Goal: Task Accomplishment & Management: Manage account settings

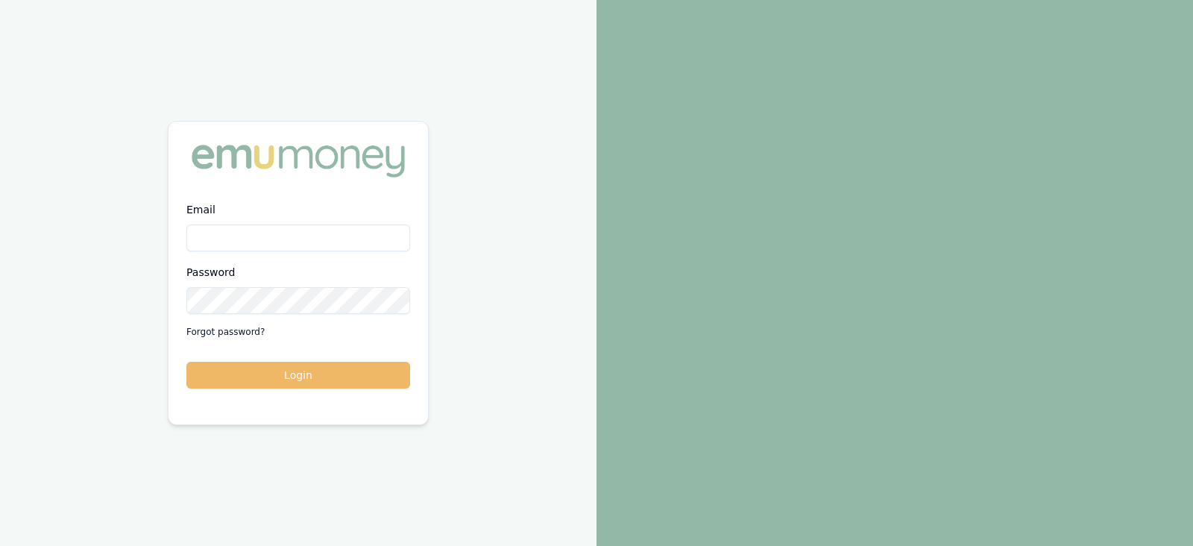
type input "laura.lamicela@emumoney.com.au"
click at [290, 378] on button "Login" at bounding box center [298, 375] width 224 height 27
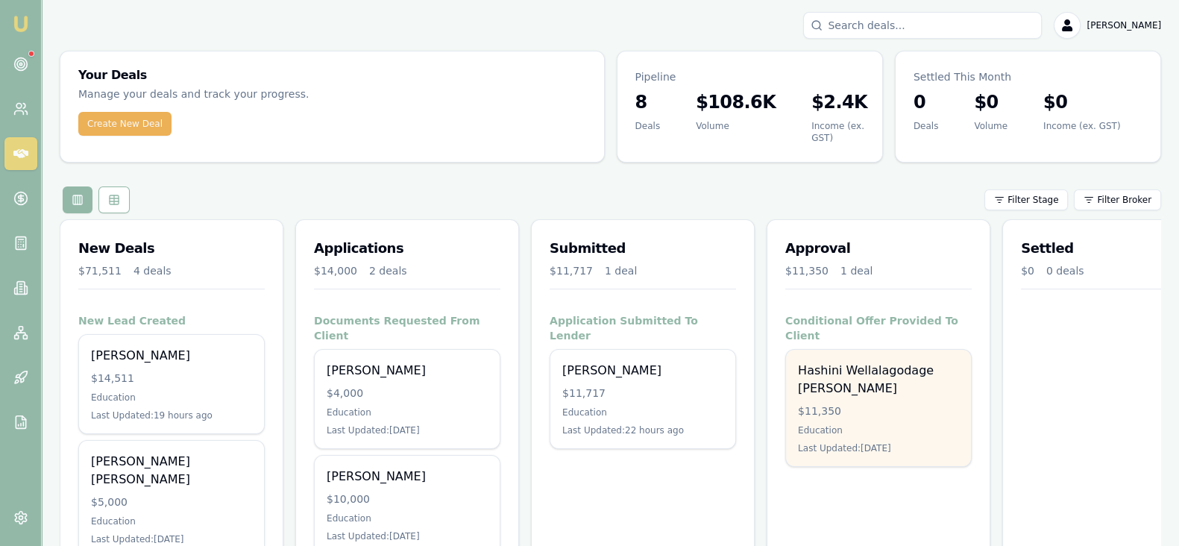
click at [854, 381] on div "Hashini Wellalagodage [PERSON_NAME] $11,350 Education Last Updated: [DATE]" at bounding box center [878, 408] width 185 height 116
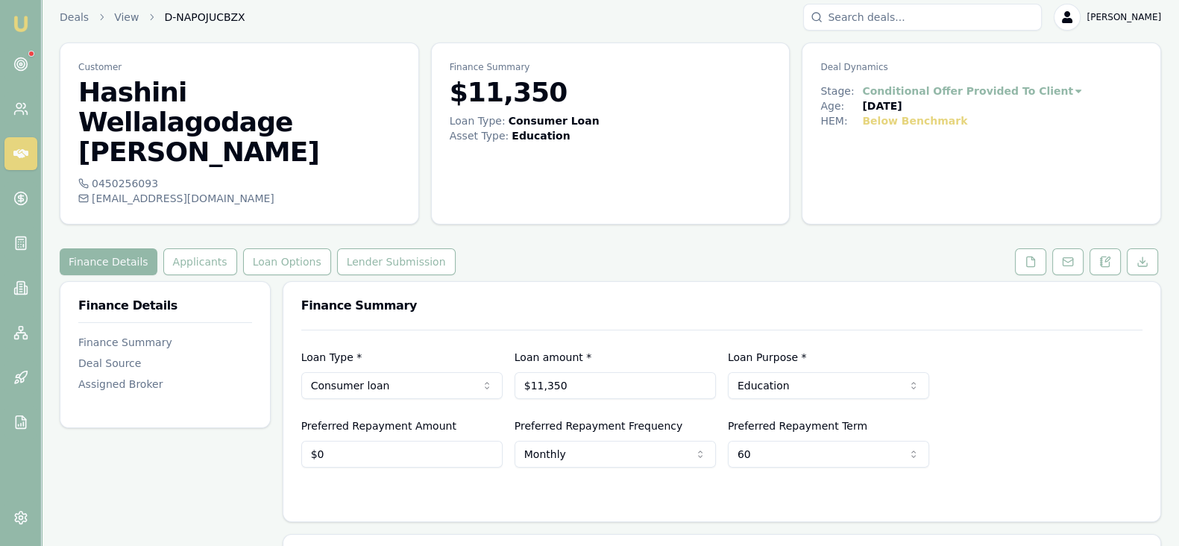
scroll to position [7, 0]
click at [205, 249] on button "Applicants" at bounding box center [200, 262] width 74 height 27
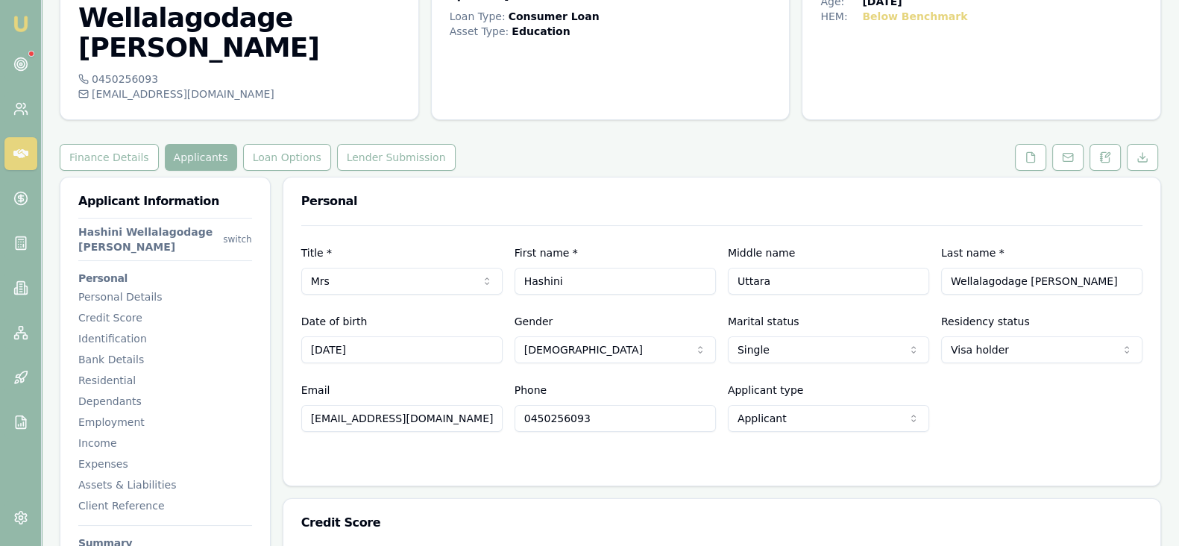
scroll to position [111, 0]
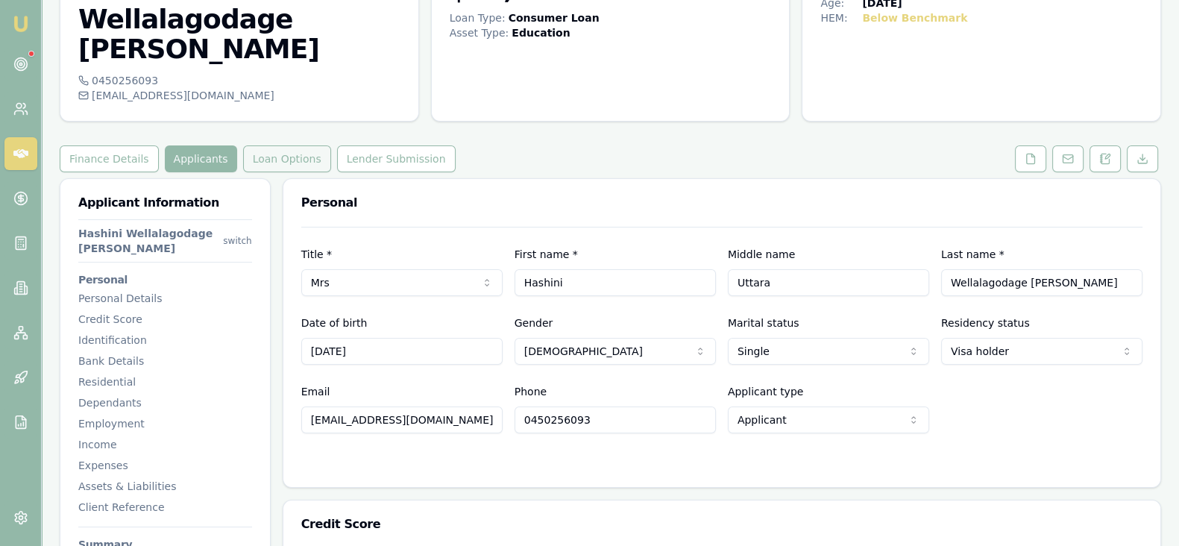
click at [288, 145] on button "Loan Options" at bounding box center [287, 158] width 88 height 27
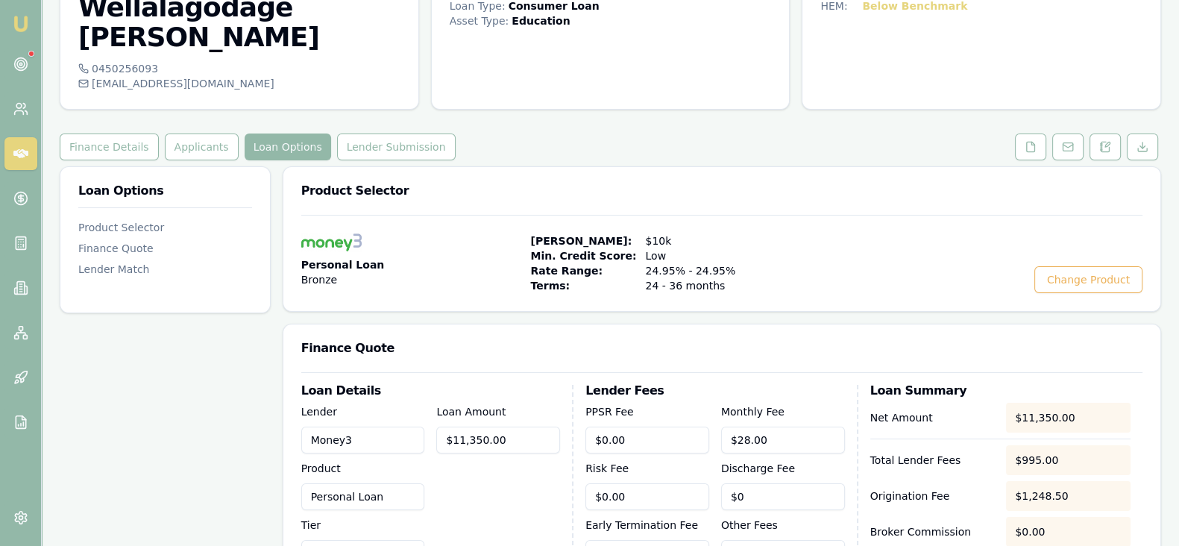
scroll to position [39, 0]
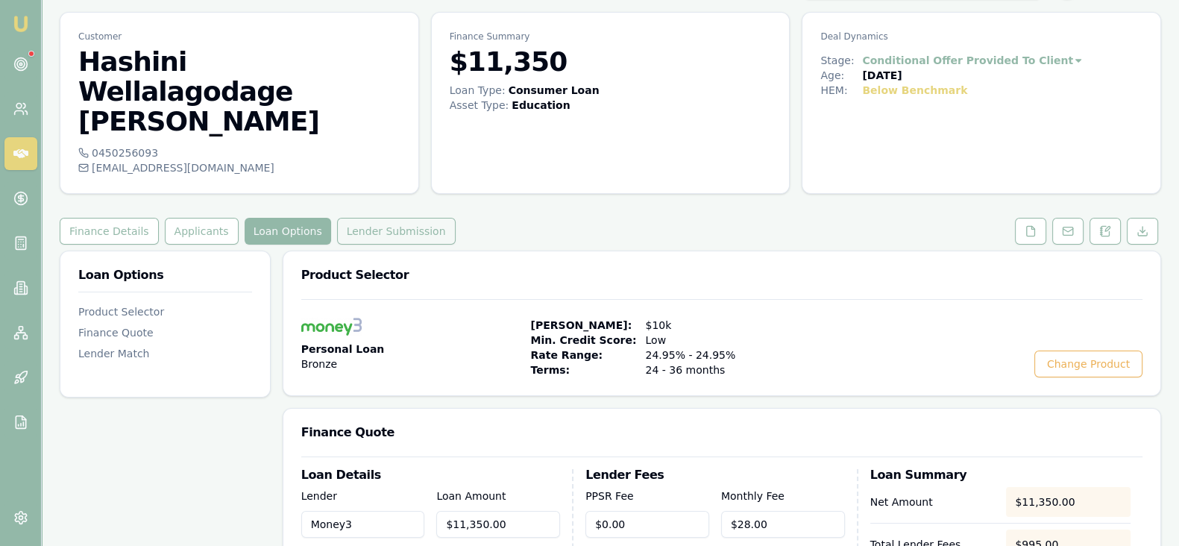
click at [402, 218] on button "Lender Submission" at bounding box center [396, 231] width 119 height 27
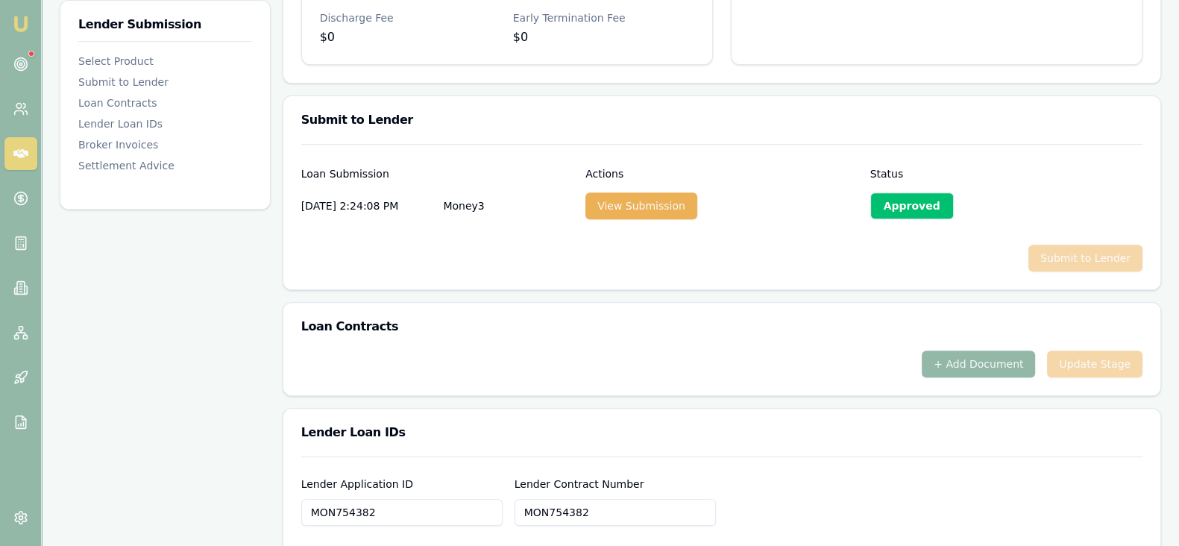
scroll to position [702, 0]
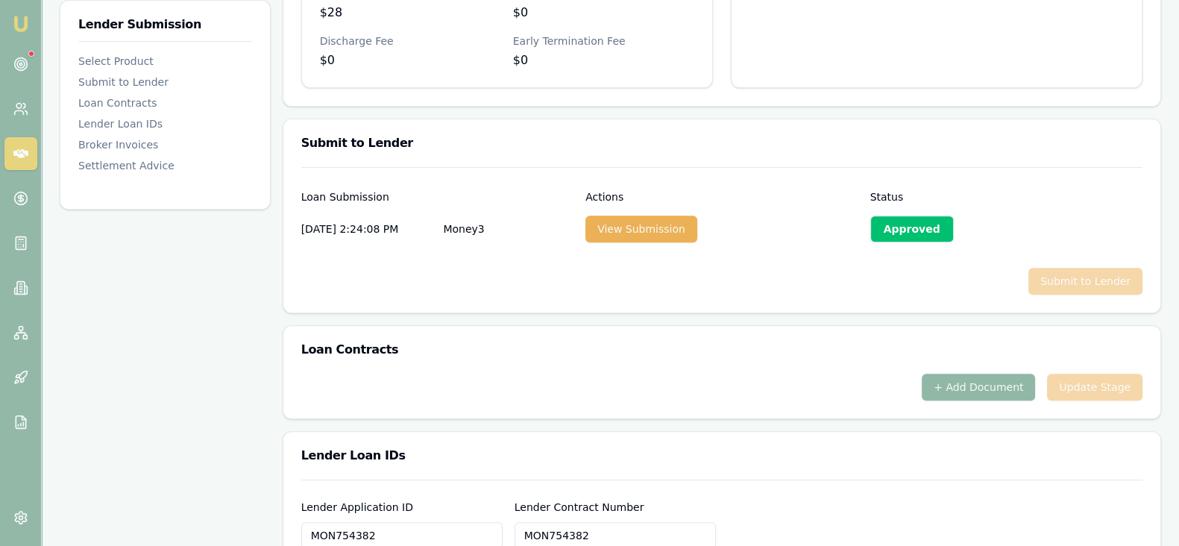
click at [1006, 374] on button "+ Add Document" at bounding box center [977, 387] width 113 height 27
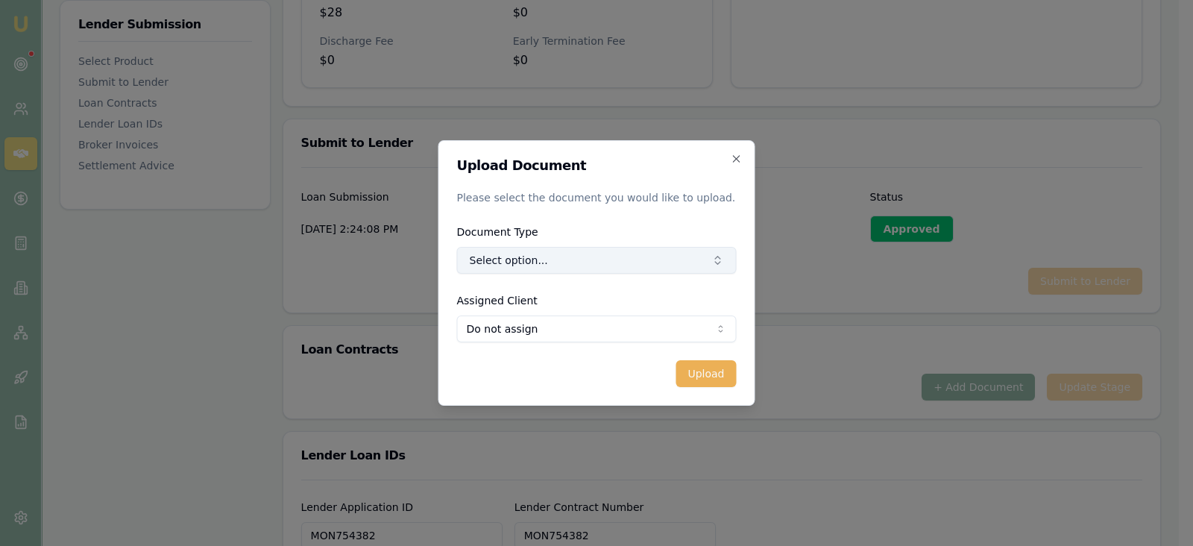
click at [676, 268] on button "Select option..." at bounding box center [597, 260] width 280 height 27
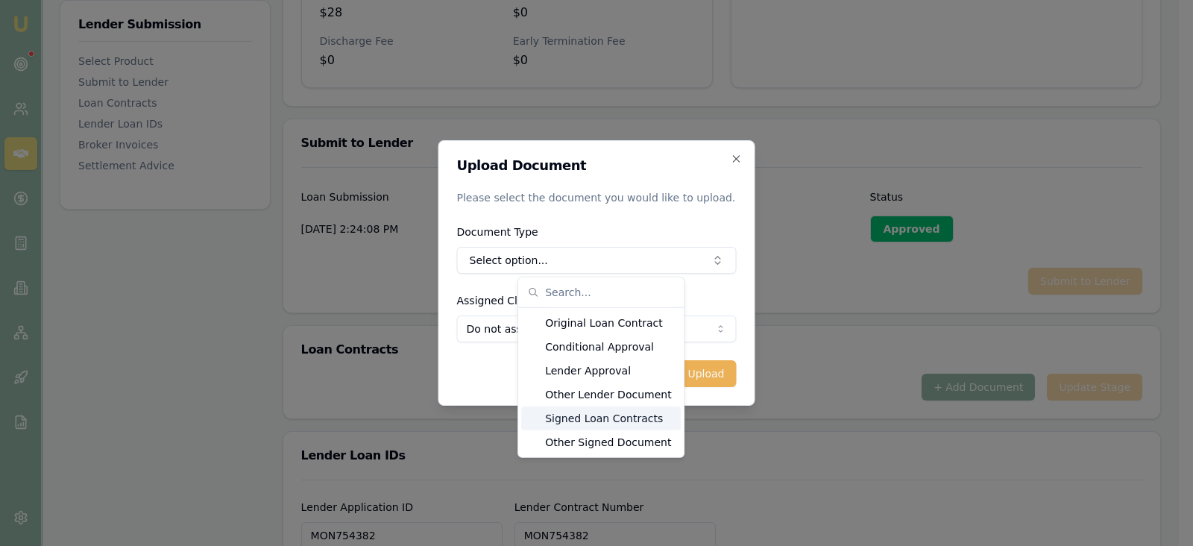
click at [617, 421] on div "Signed Loan Contracts" at bounding box center [601, 418] width 160 height 24
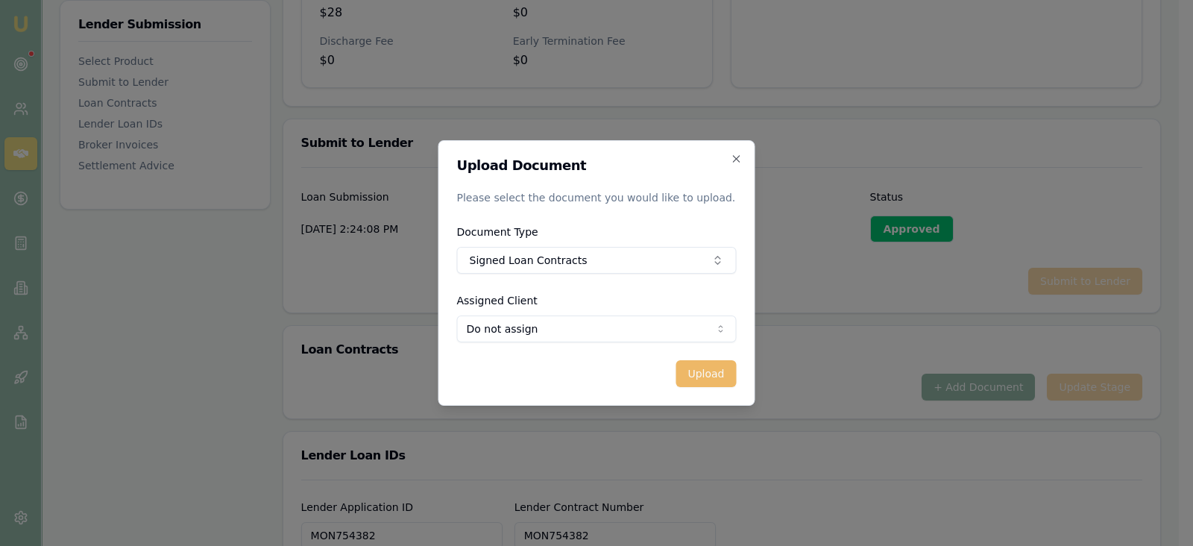
click at [706, 378] on button "Upload" at bounding box center [705, 373] width 60 height 27
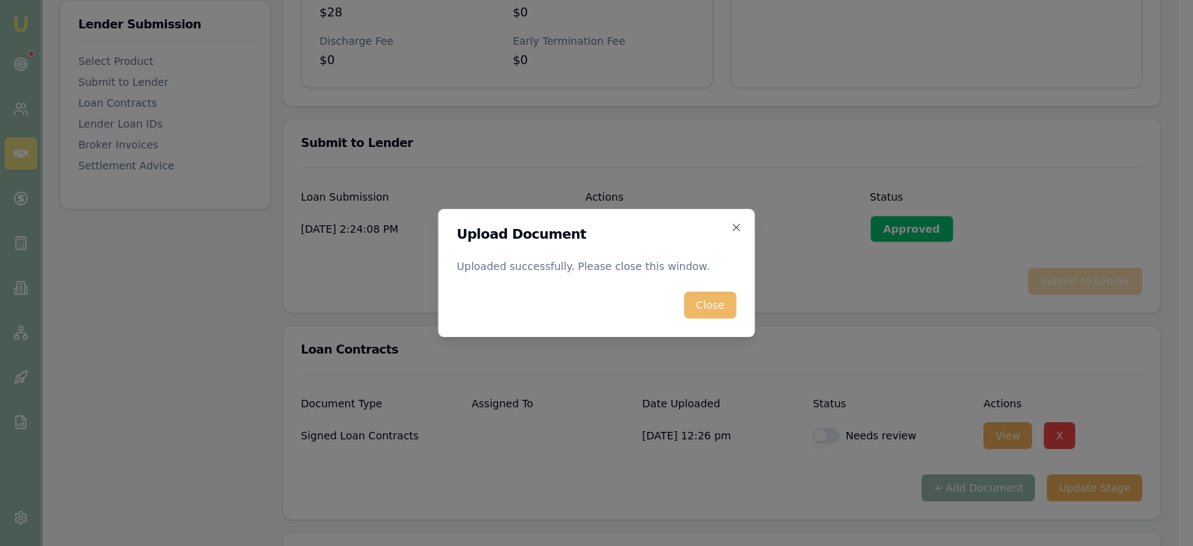
click at [719, 307] on button "Close" at bounding box center [710, 305] width 52 height 27
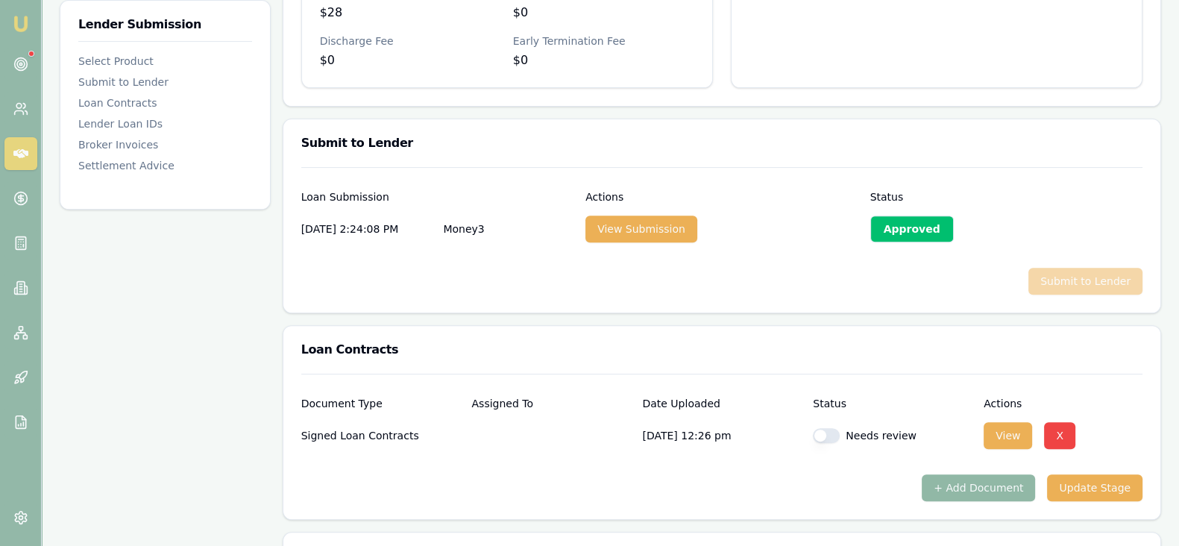
click at [995, 474] on button "+ Add Document" at bounding box center [977, 487] width 113 height 27
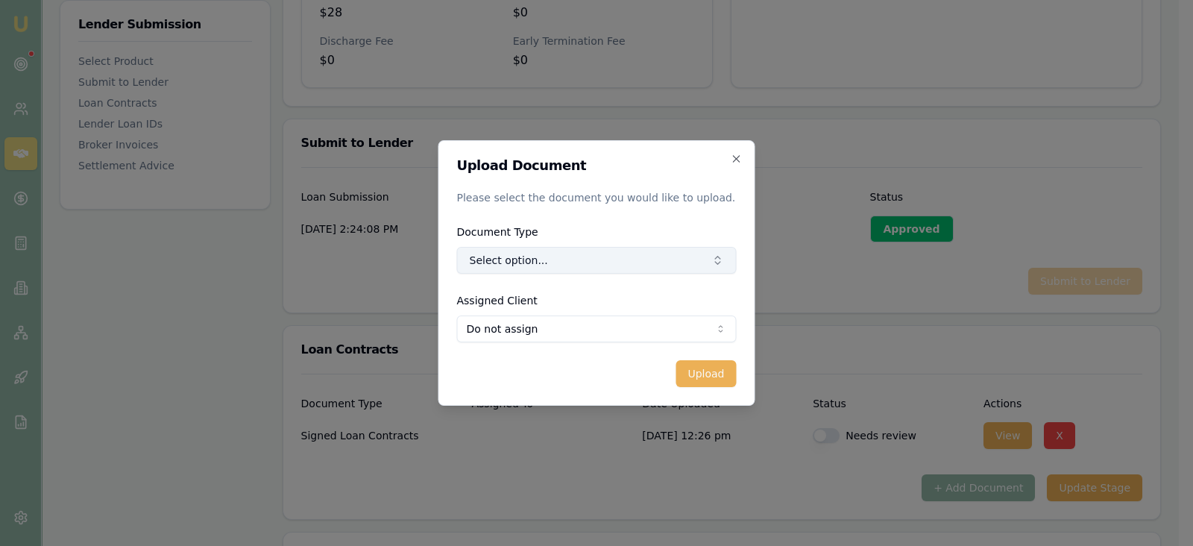
click at [693, 267] on button "Select option..." at bounding box center [597, 260] width 280 height 27
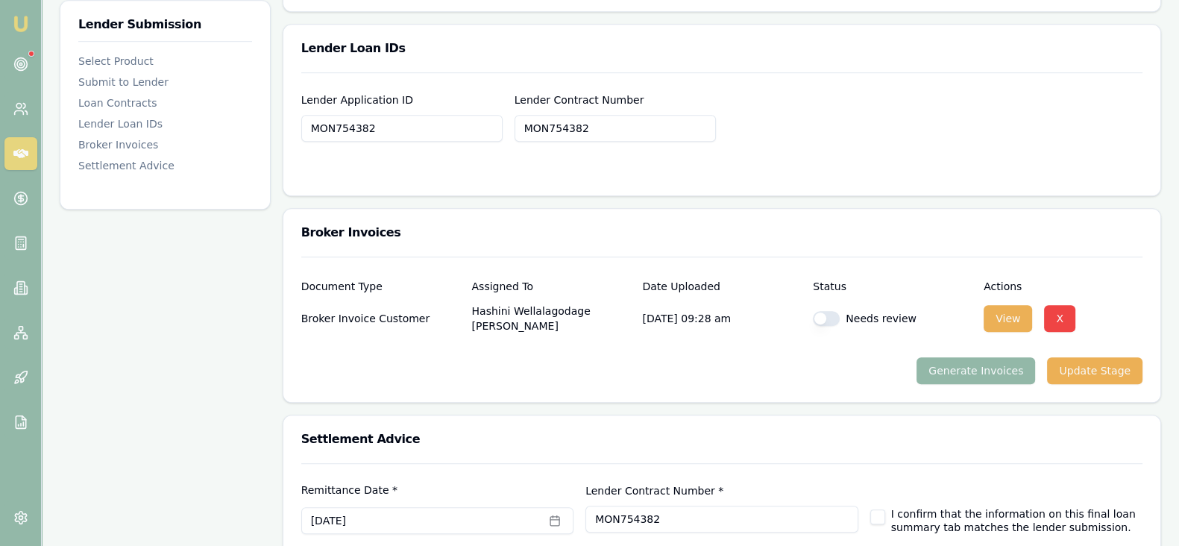
scroll to position [1258, 0]
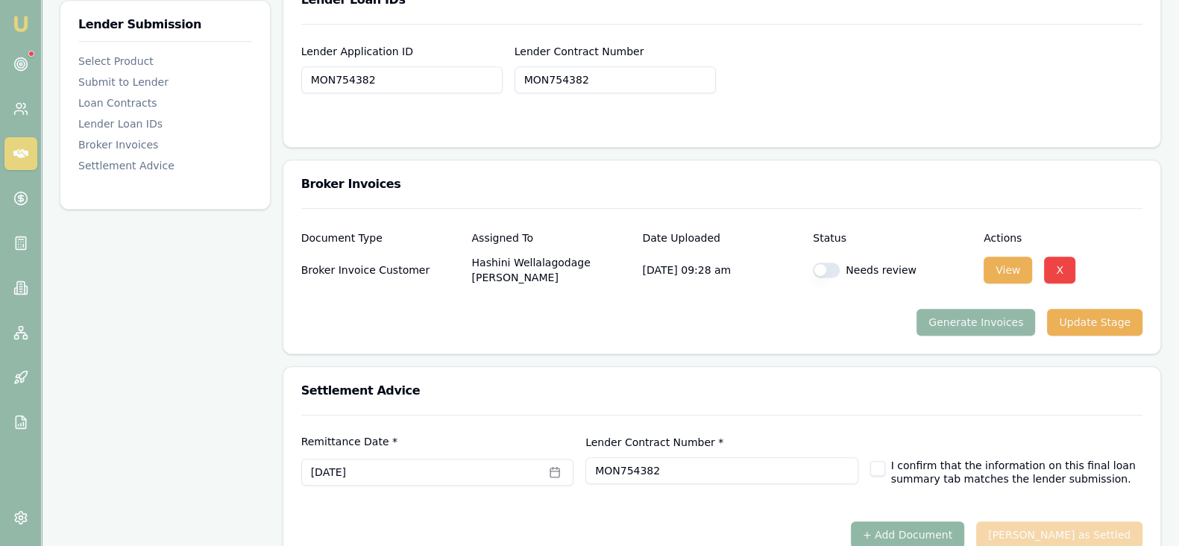
click at [957, 521] on button "+ Add Document" at bounding box center [907, 534] width 113 height 27
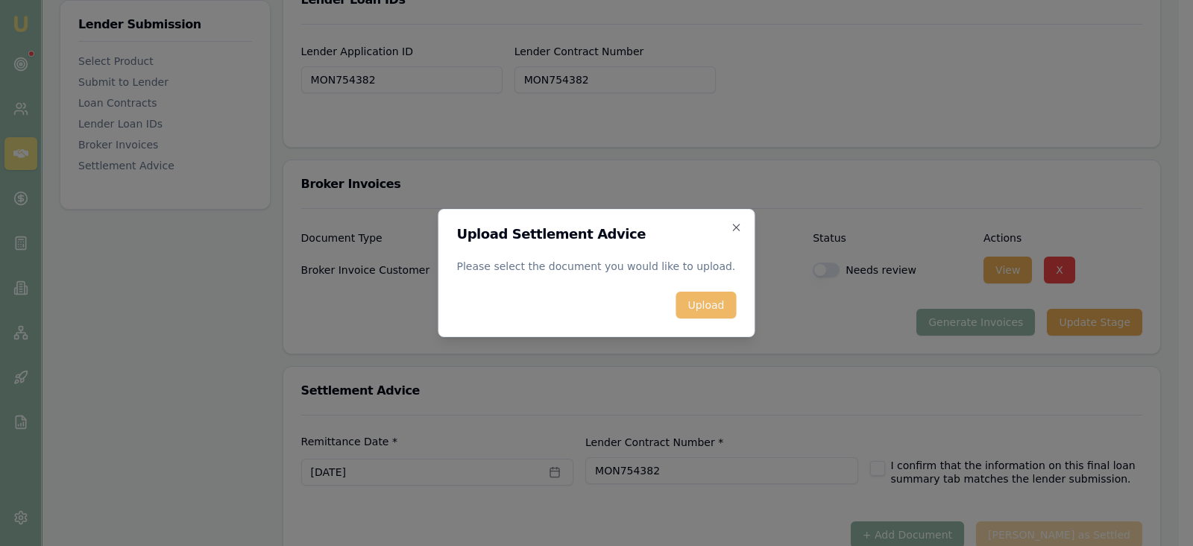
click at [719, 303] on button "Upload" at bounding box center [705, 305] width 60 height 27
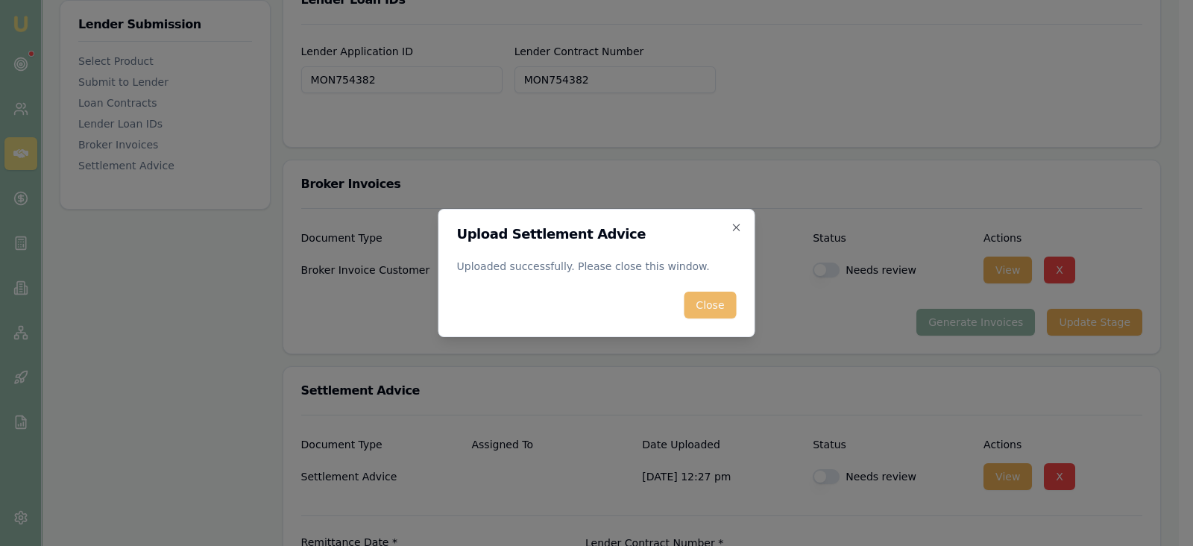
click at [722, 305] on button "Close" at bounding box center [710, 305] width 52 height 27
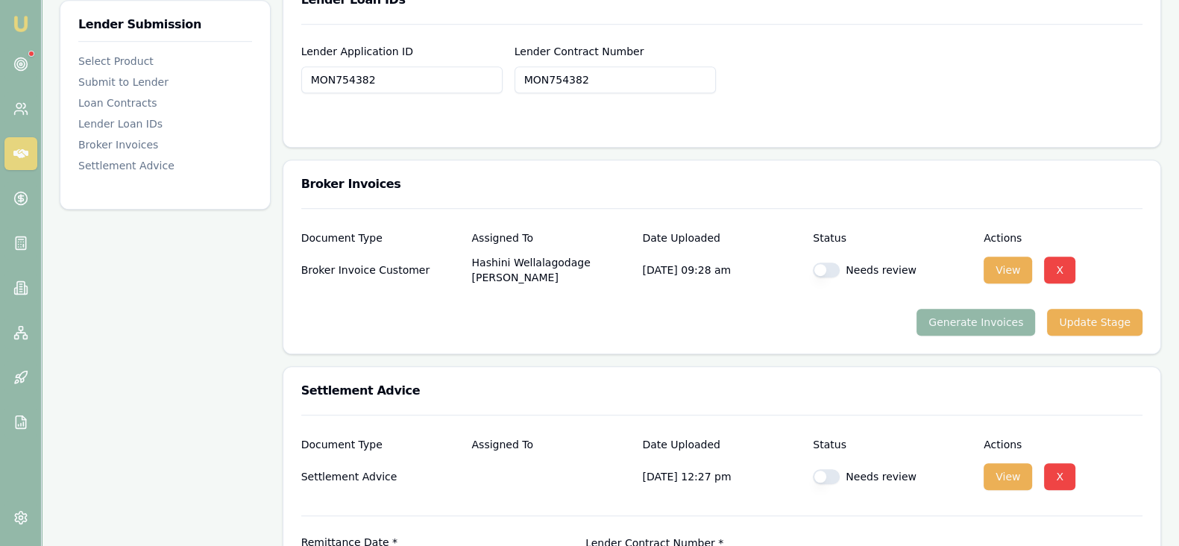
click at [820, 262] on button "button" at bounding box center [826, 269] width 27 height 15
checkbox input "true"
click at [819, 461] on div "Needs review" at bounding box center [892, 476] width 159 height 30
click at [825, 469] on button "button" at bounding box center [826, 476] width 27 height 15
checkbox input "true"
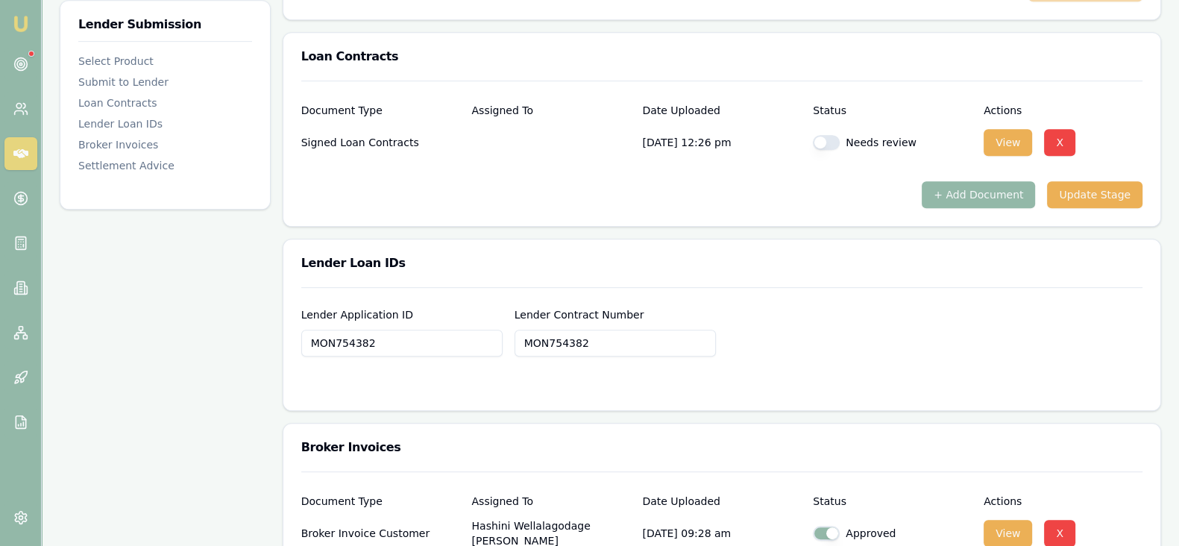
scroll to position [994, 0]
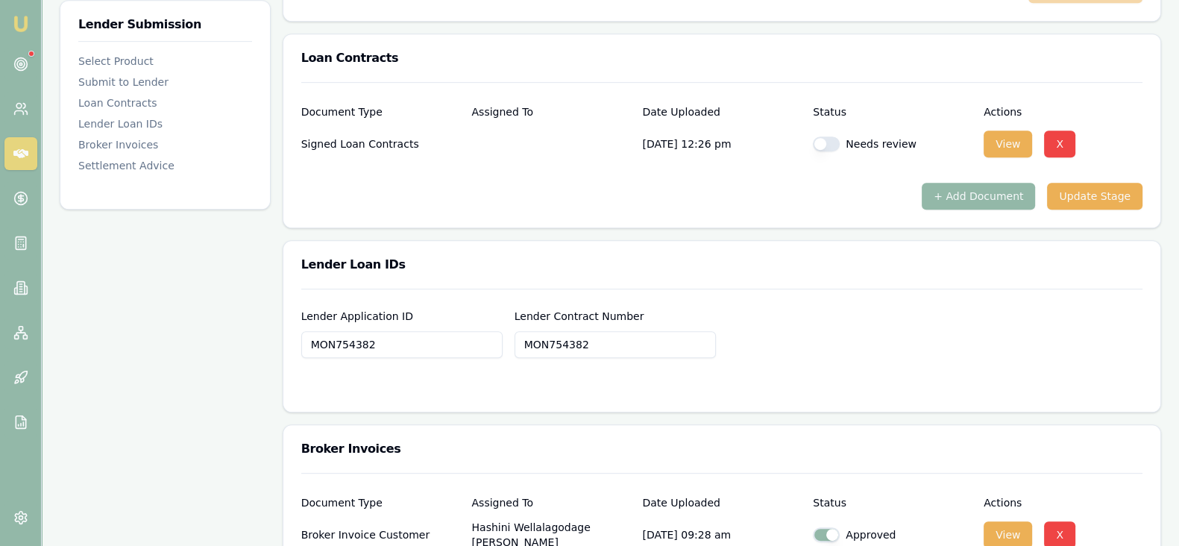
click at [822, 136] on button "button" at bounding box center [826, 143] width 27 height 15
checkbox input "true"
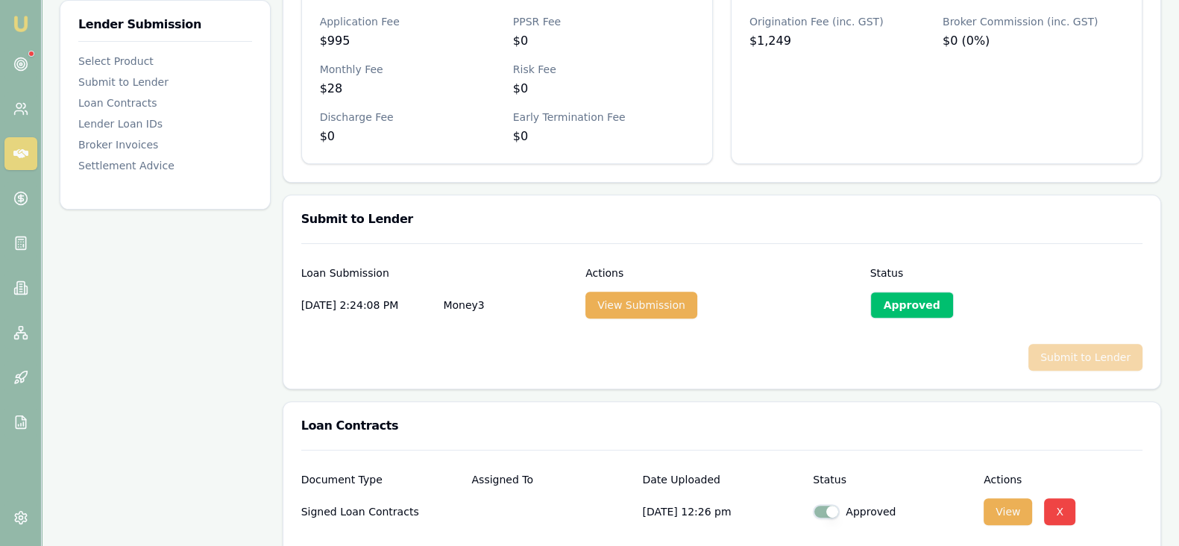
scroll to position [621, 0]
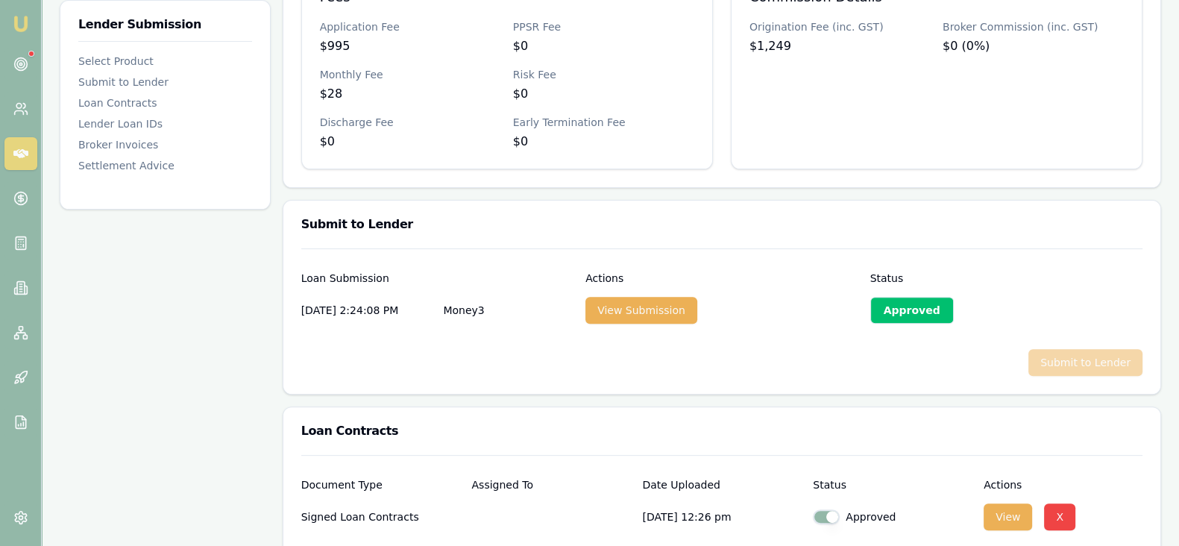
click at [916, 297] on div "Approved" at bounding box center [912, 310] width 84 height 27
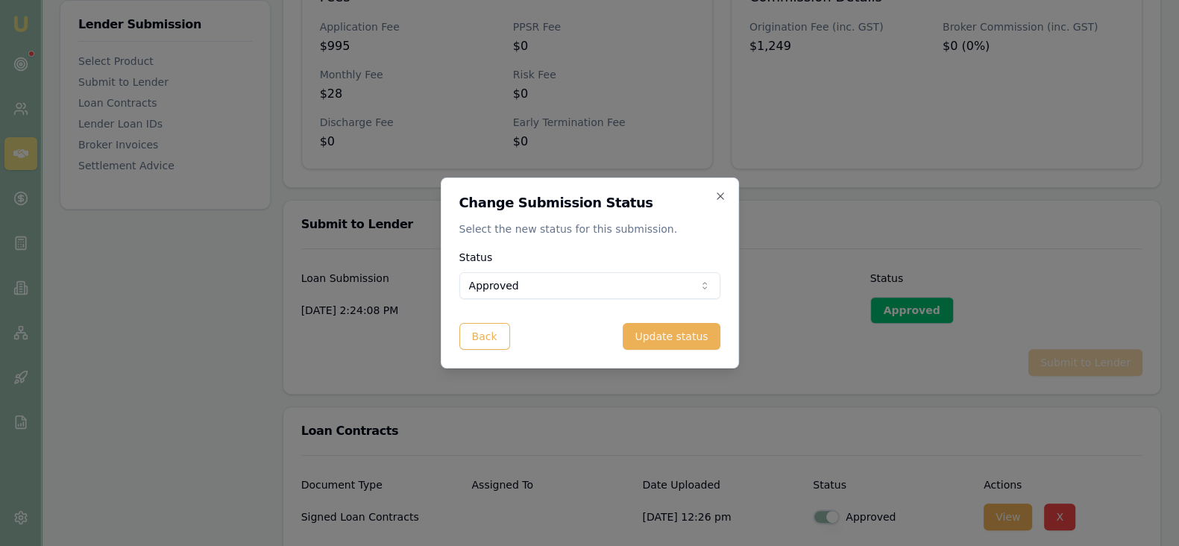
click at [713, 199] on h2 "Change Submission Status" at bounding box center [589, 202] width 261 height 13
click at [714, 197] on icon "button" at bounding box center [720, 196] width 12 height 12
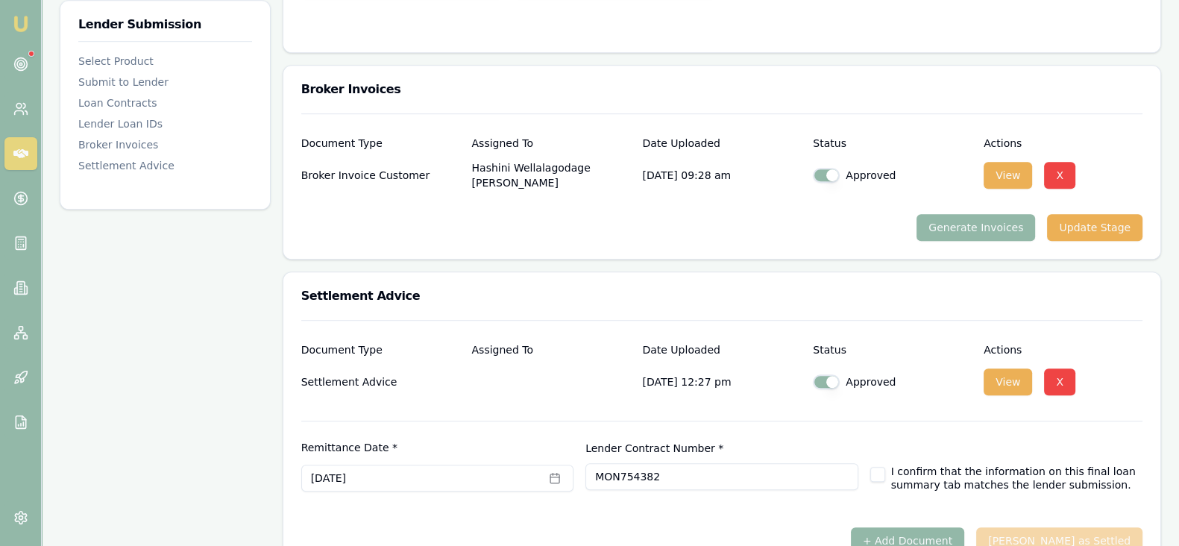
scroll to position [1359, 0]
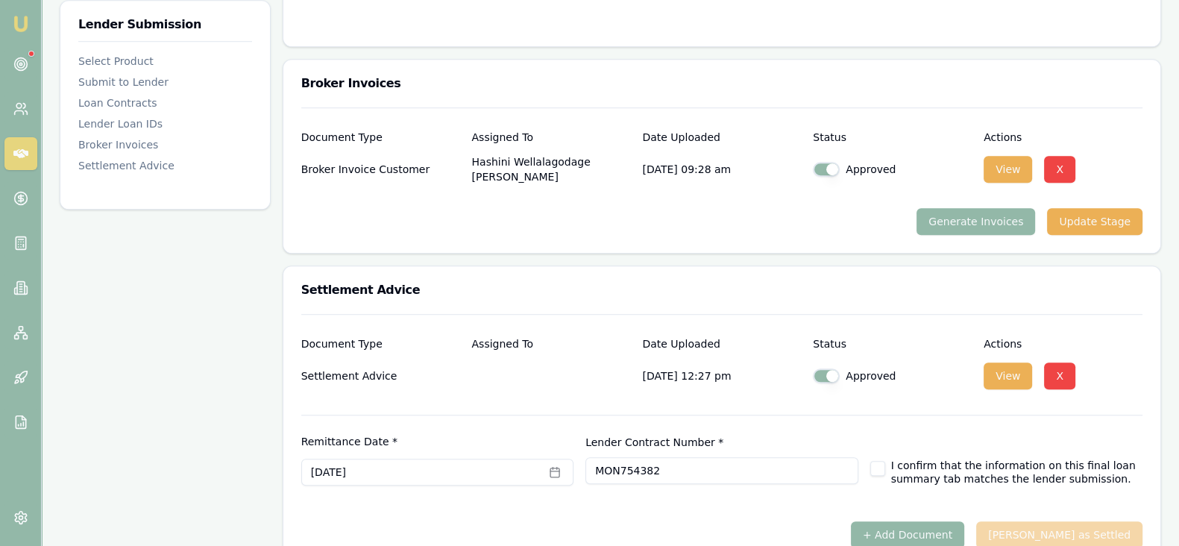
click at [879, 461] on button "button" at bounding box center [877, 468] width 15 height 15
checkbox input "true"
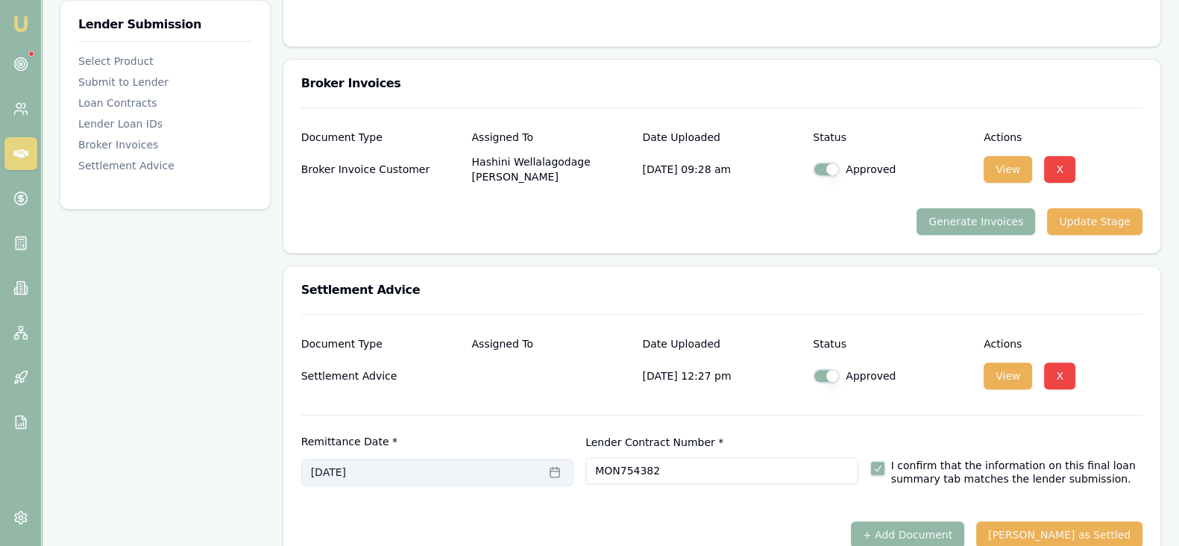
click at [559, 466] on icon "button" at bounding box center [555, 472] width 12 height 12
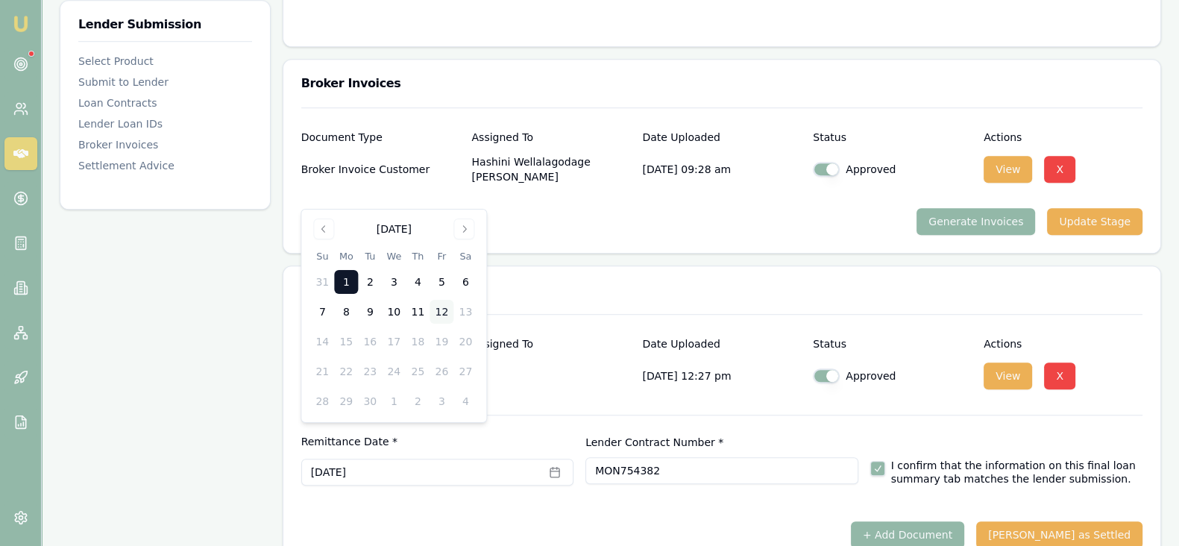
click at [442, 313] on button "12" at bounding box center [441, 312] width 24 height 24
click at [634, 509] on div at bounding box center [721, 515] width 841 height 12
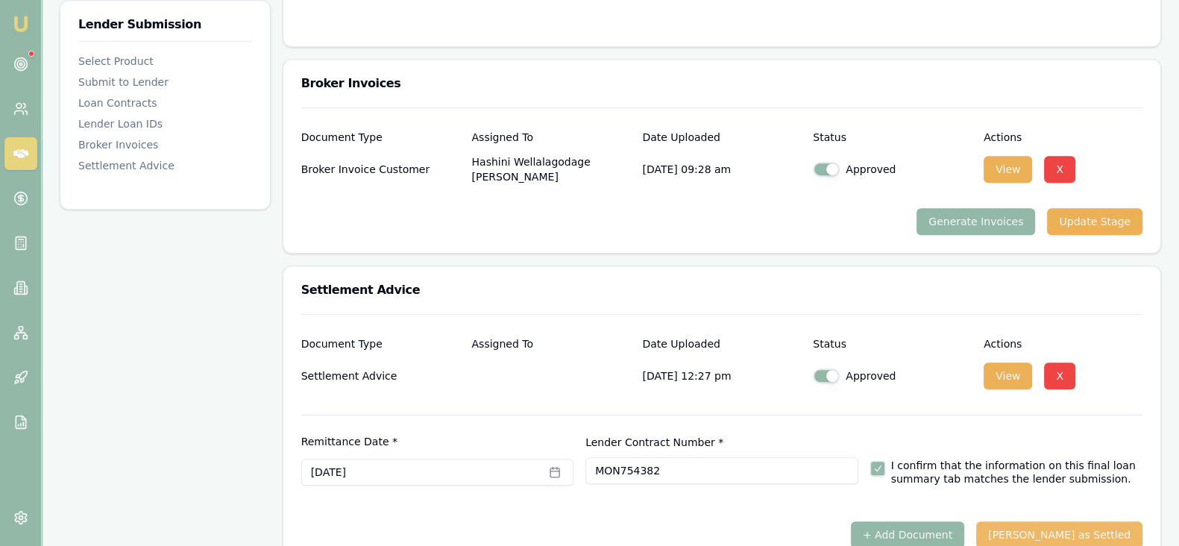
click at [1040, 521] on button "Mark Deal as Settled" at bounding box center [1059, 534] width 166 height 27
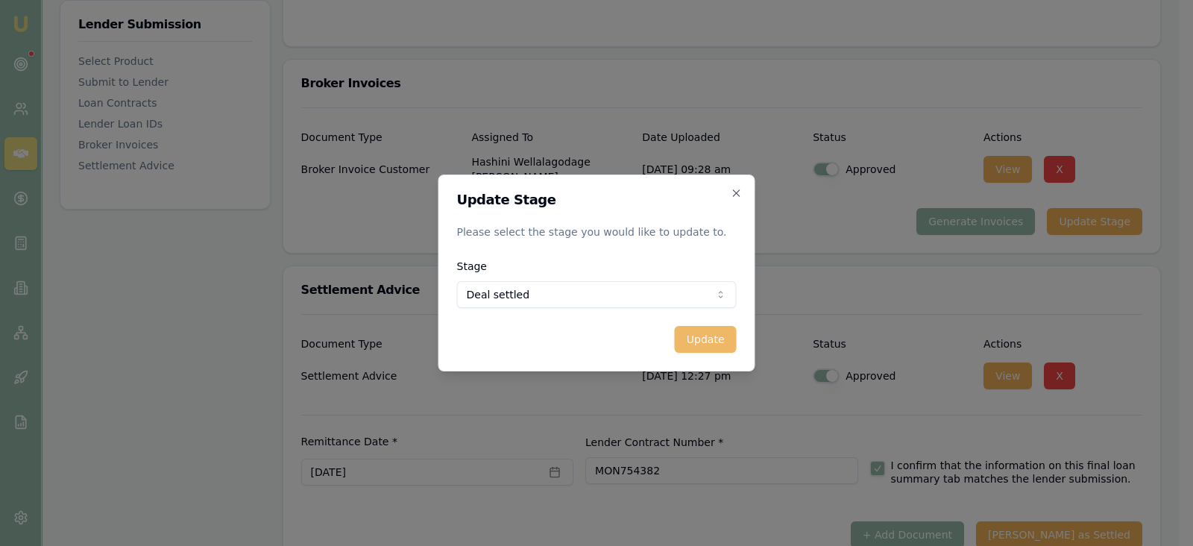
click at [702, 347] on button "Update" at bounding box center [706, 339] width 62 height 27
checkbox input "false"
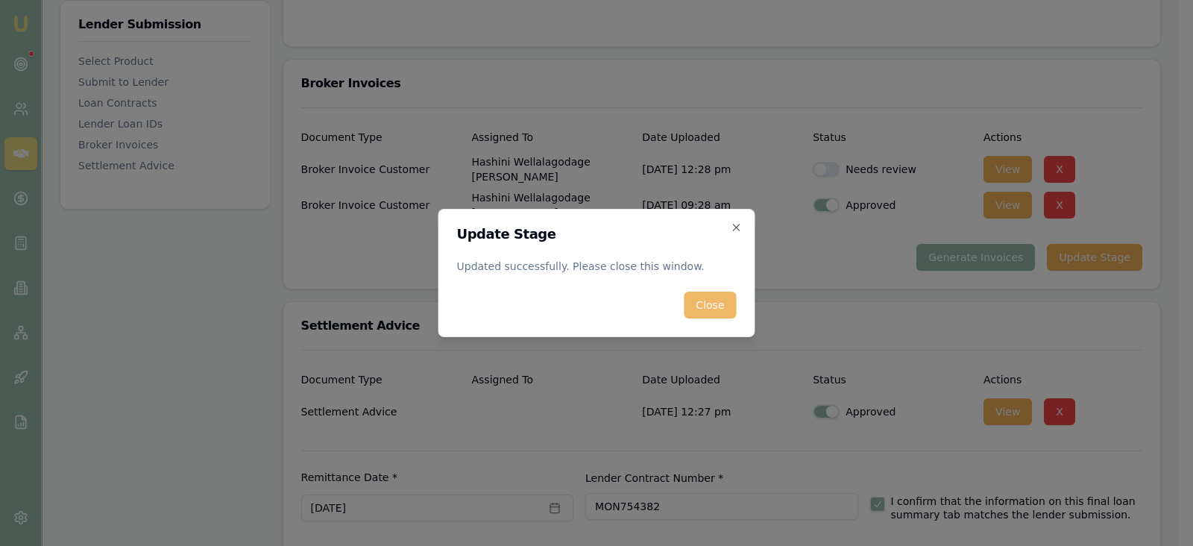
click at [712, 307] on button "Close" at bounding box center [710, 305] width 52 height 27
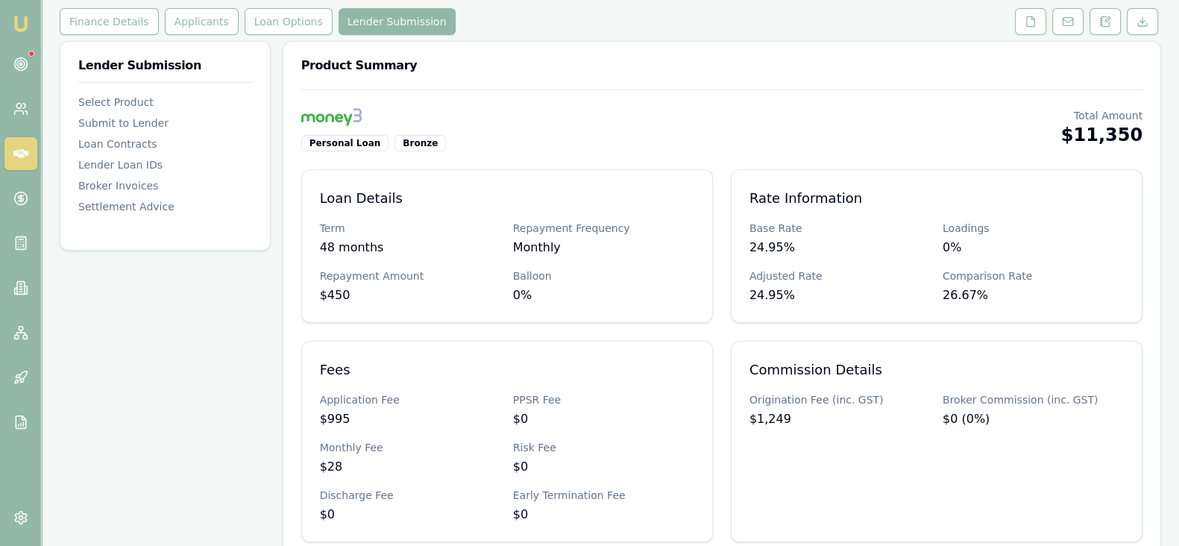
scroll to position [0, 0]
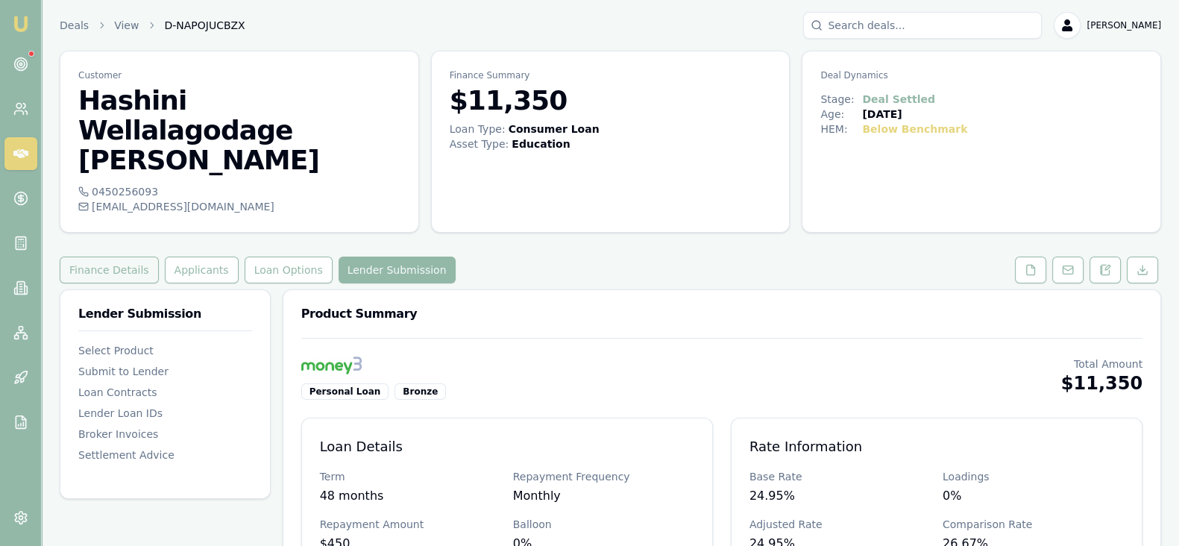
click at [116, 256] on button "Finance Details" at bounding box center [109, 269] width 99 height 27
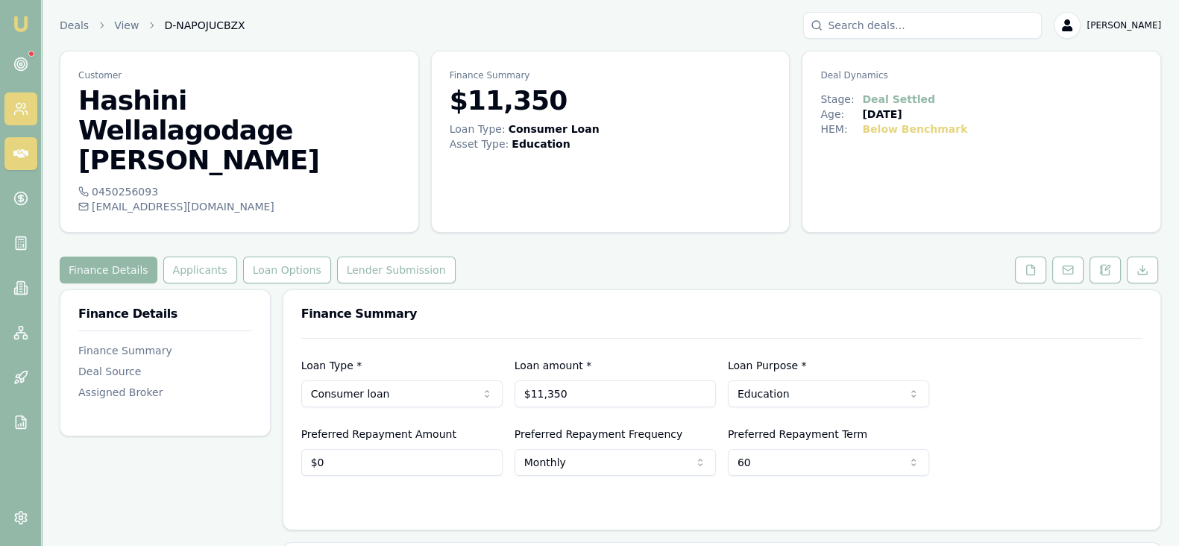
click at [22, 106] on icon at bounding box center [20, 108] width 15 height 15
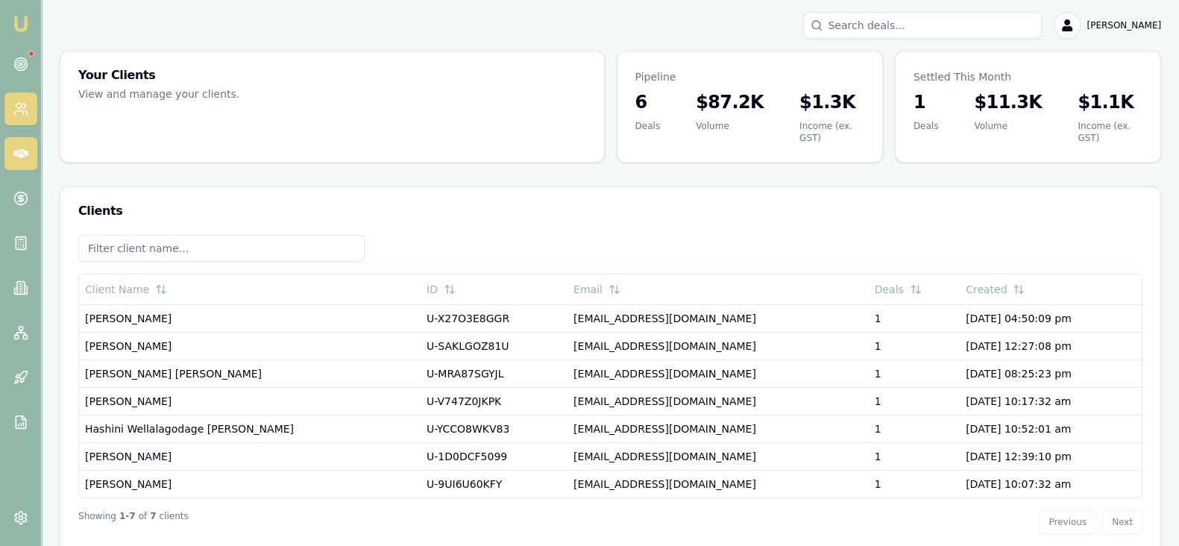
click at [19, 162] on link at bounding box center [20, 153] width 33 height 33
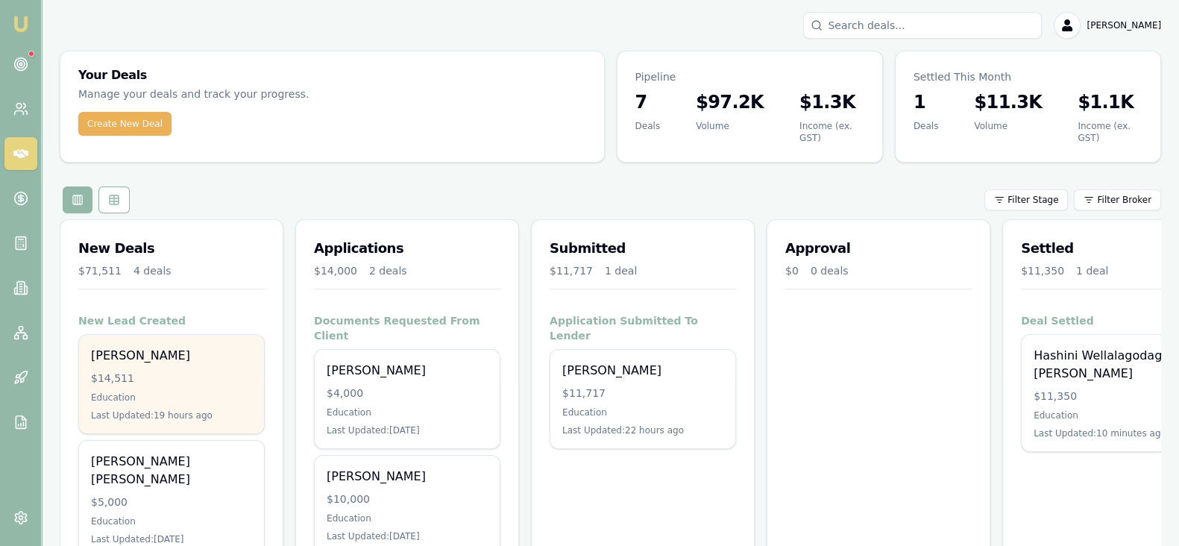
click at [209, 376] on div "Malshani Perera $14,511 Education Last Updated: 19 hours ago" at bounding box center [171, 384] width 185 height 98
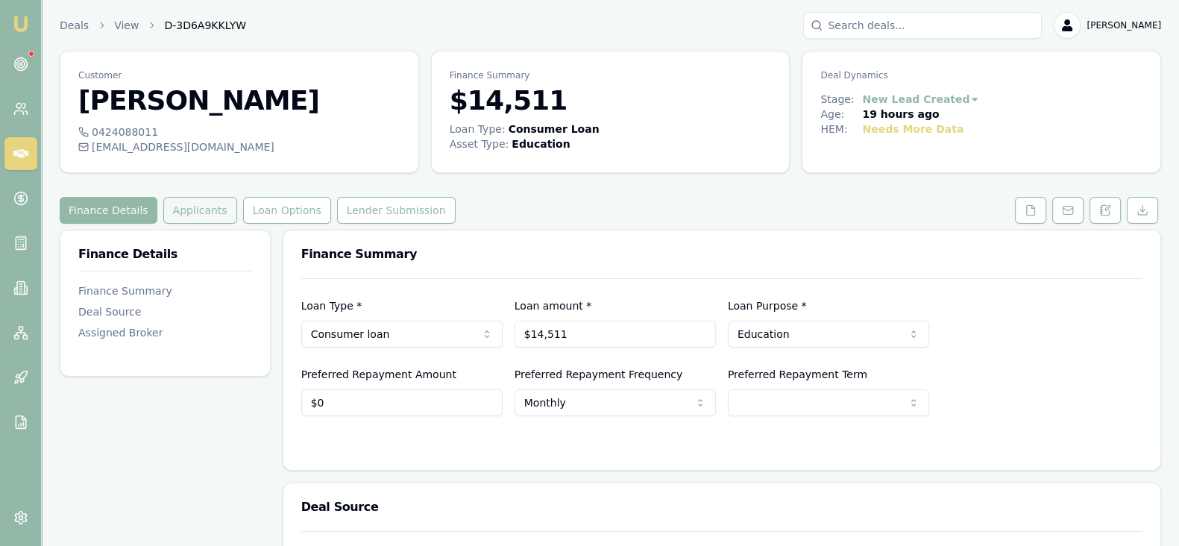
click at [195, 213] on button "Applicants" at bounding box center [200, 210] width 74 height 27
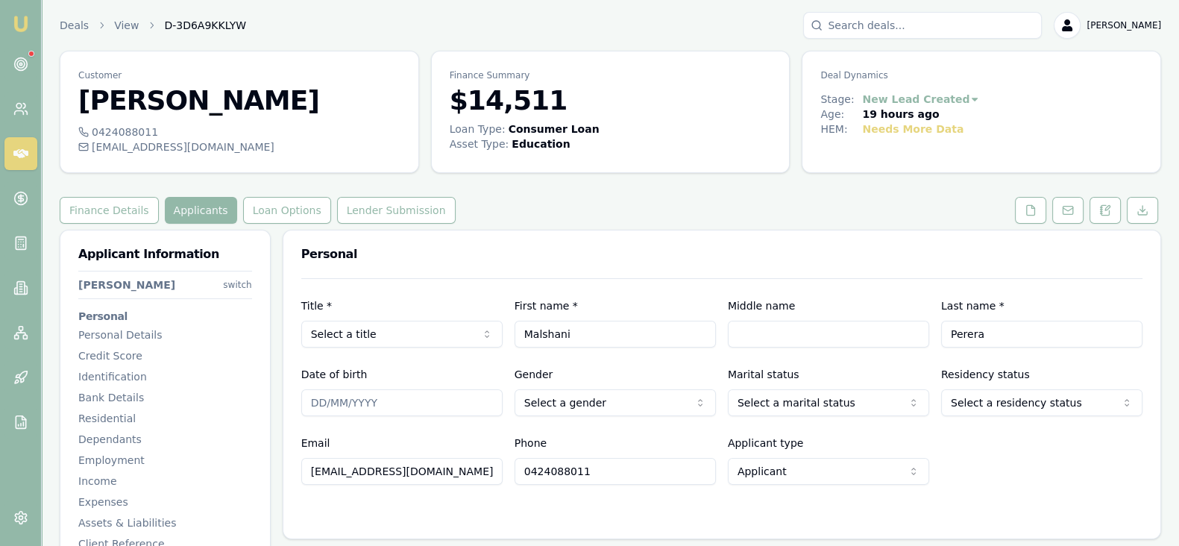
drag, startPoint x: 473, startPoint y: 479, endPoint x: 260, endPoint y: 473, distance: 212.6
drag, startPoint x: 587, startPoint y: 337, endPoint x: 491, endPoint y: 329, distance: 97.3
click at [491, 329] on div "Title * Select a title Mr Mrs Miss Ms Dr Prof First name * [PERSON_NAME] Middle…" at bounding box center [721, 322] width 841 height 51
